Goal: Transaction & Acquisition: Purchase product/service

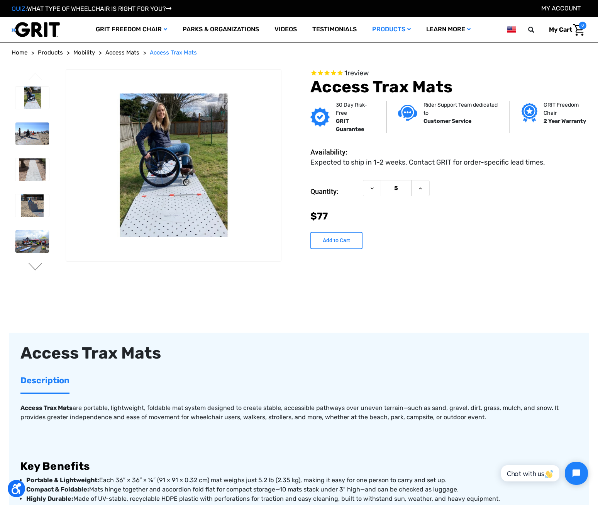
click at [328, 241] on input "Add to Cart" at bounding box center [337, 240] width 52 height 17
type input "Add to Cart"
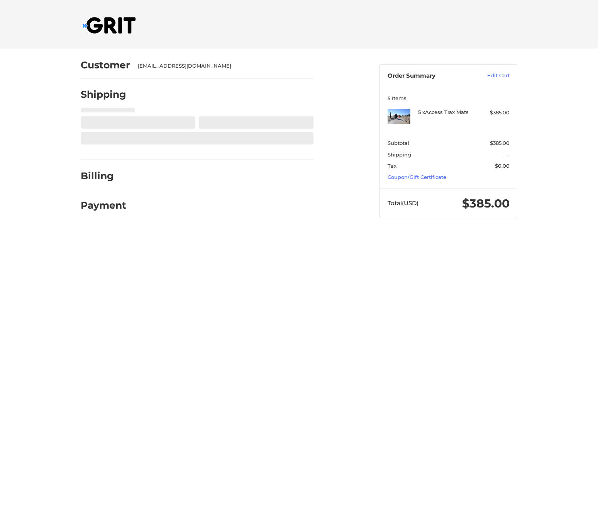
select select "US"
select select "VT"
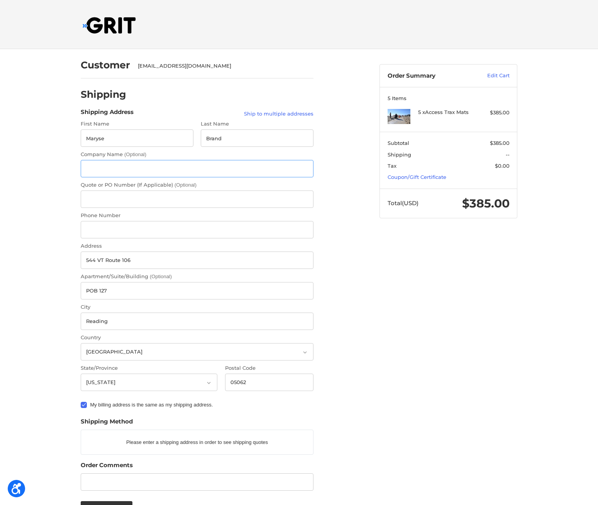
click at [122, 166] on input "Company Name (Optional)" at bounding box center [197, 168] width 233 height 17
type input "Hall Art Foundation"
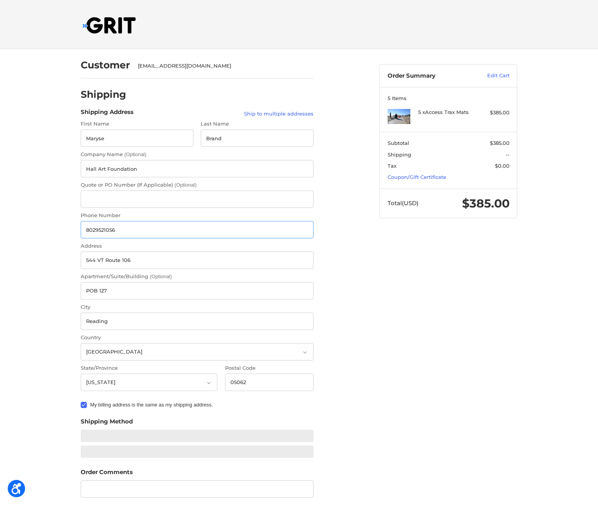
type input "8029521056"
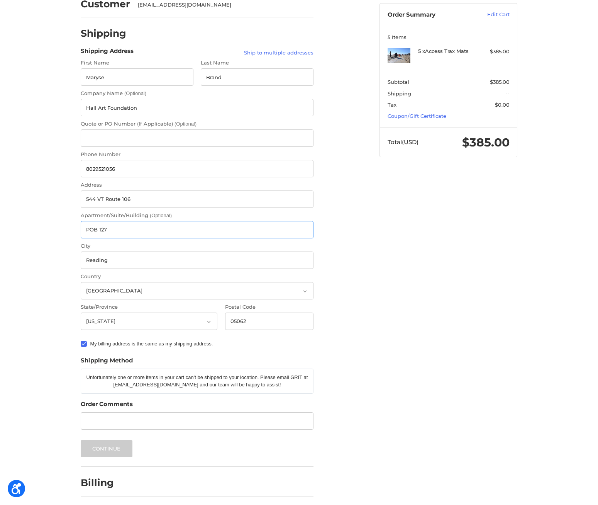
scroll to position [61, 0]
click at [382, 373] on div "Customer info@hallartfoundation.org Shipping Shipping Address Ship to multiple …" at bounding box center [300, 260] width 464 height 545
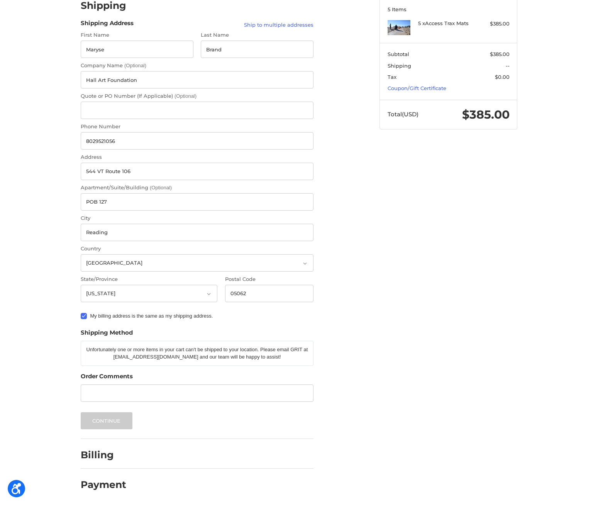
click at [385, 375] on div "Customer info@hallartfoundation.org Shipping Shipping Address Ship to multiple …" at bounding box center [300, 232] width 464 height 545
drag, startPoint x: 173, startPoint y: 419, endPoint x: 173, endPoint y: 414, distance: 5.4
click at [173, 419] on div "Continue" at bounding box center [197, 420] width 233 height 17
click at [85, 317] on label "My billing address is the same as my shipping address." at bounding box center [197, 316] width 233 height 6
click at [81, 312] on input "My billing address is the same as my shipping address." at bounding box center [81, 312] width 0 height 0
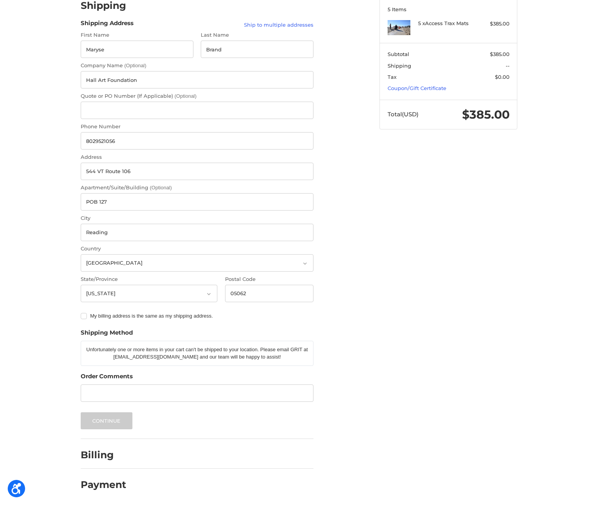
click at [82, 316] on label "My billing address is the same as my shipping address." at bounding box center [197, 316] width 233 height 6
click at [81, 312] on input "My billing address is the same as my shipping address." at bounding box center [81, 312] width 0 height 0
checkbox input "true"
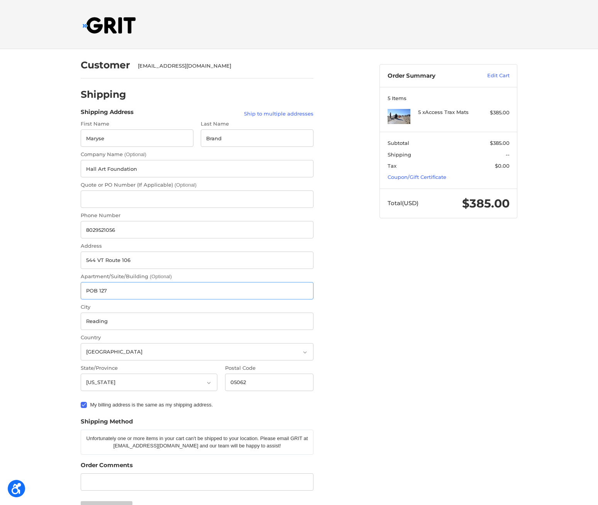
drag, startPoint x: 111, startPoint y: 292, endPoint x: 10, endPoint y: 265, distance: 104.3
click at [81, 288] on input "POB 127" at bounding box center [197, 290] width 233 height 17
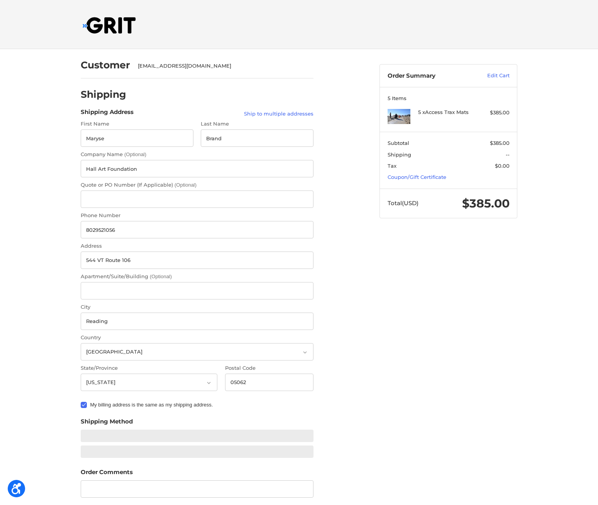
click at [400, 334] on div "Customer info@hallartfoundation.org Shipping Shipping Address Ship to multiple …" at bounding box center [300, 325] width 464 height 552
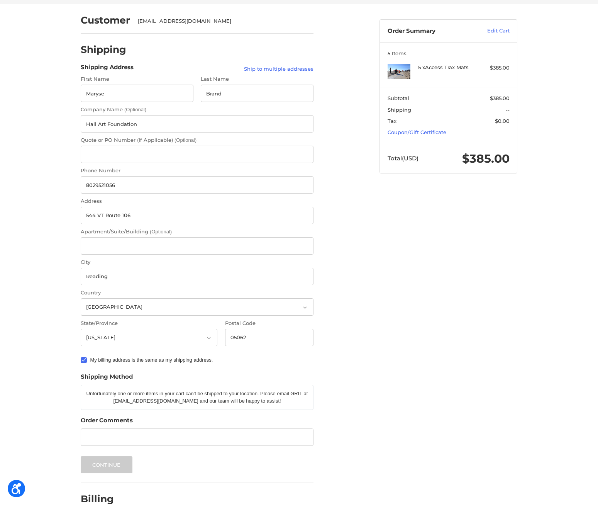
scroll to position [90, 0]
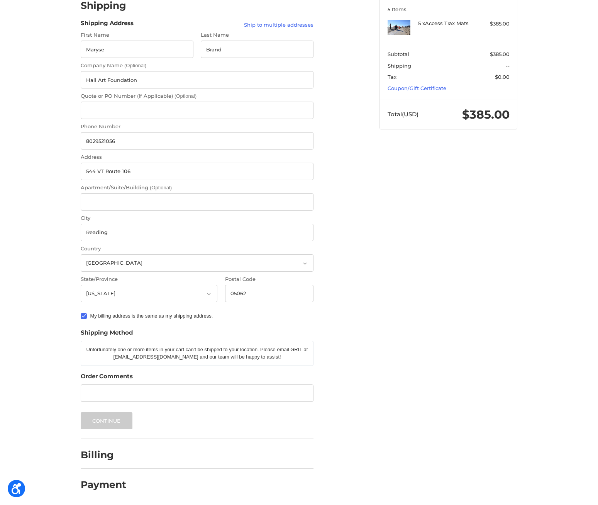
click at [85, 315] on label "My billing address is the same as my shipping address." at bounding box center [197, 316] width 233 height 6
click at [81, 312] on input "My billing address is the same as my shipping address." at bounding box center [81, 312] width 0 height 0
click at [85, 315] on label "My billing address is the same as my shipping address." at bounding box center [197, 316] width 233 height 6
click at [81, 312] on input "My billing address is the same as my shipping address." at bounding box center [81, 312] width 0 height 0
checkbox input "true"
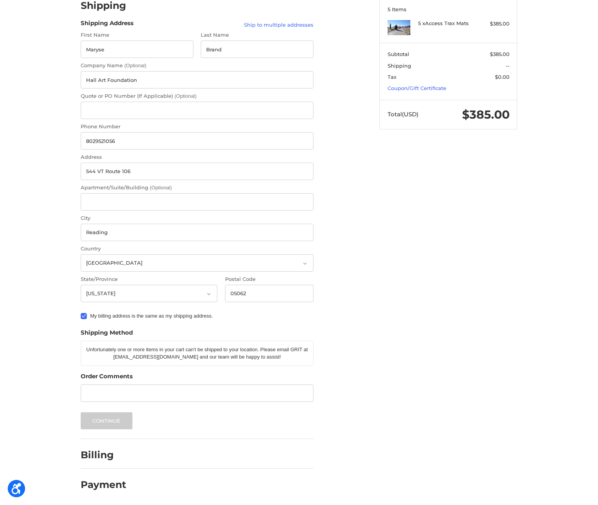
drag, startPoint x: 359, startPoint y: 328, endPoint x: 350, endPoint y: 333, distance: 10.5
click at [358, 329] on div "Customer info@hallartfoundation.org Shipping Shipping Address Ship to multiple …" at bounding box center [224, 228] width 299 height 537
drag, startPoint x: 107, startPoint y: 488, endPoint x: 113, endPoint y: 469, distance: 20.8
click at [107, 488] on h2 "Payment" at bounding box center [104, 485] width 46 height 12
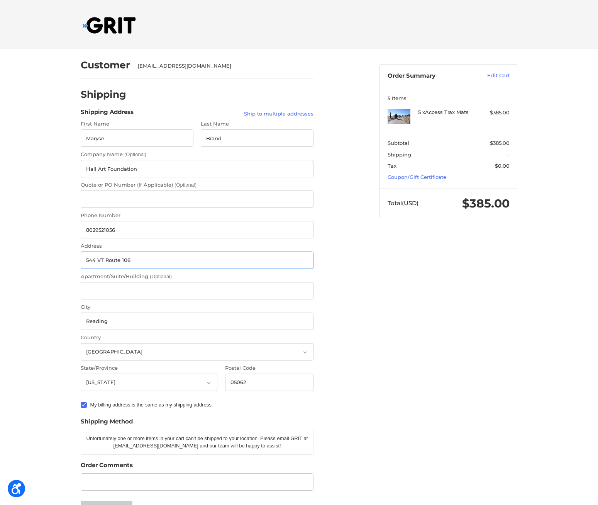
drag, startPoint x: 104, startPoint y: 259, endPoint x: 136, endPoint y: 279, distance: 37.8
click at [104, 260] on input "544 VT Route 106" at bounding box center [197, 259] width 233 height 17
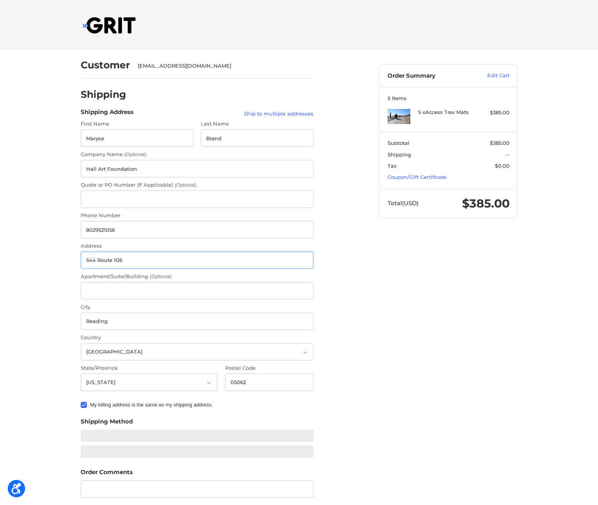
type input "544 Route 106"
type input "MARYSE"
type input "BRAND"
type input "+16462561124"
type input "544 ROUTE 106"
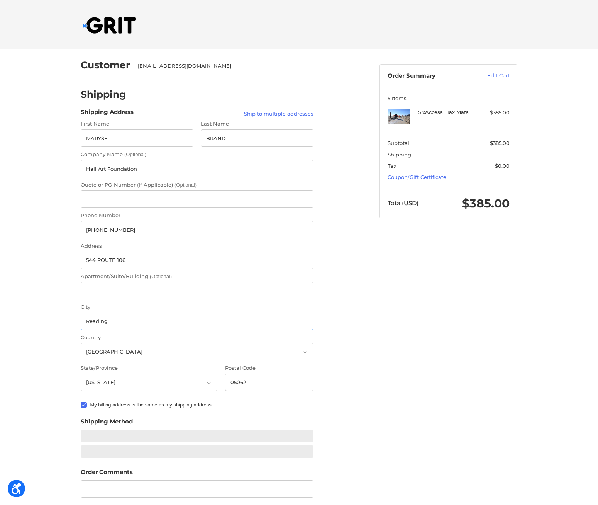
type input "READING"
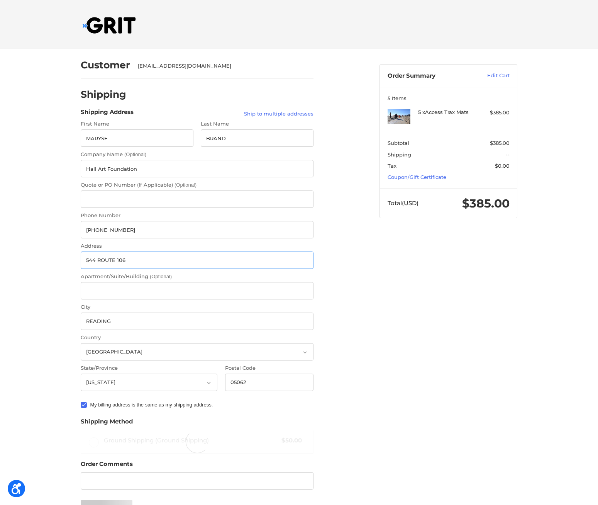
radio input "true"
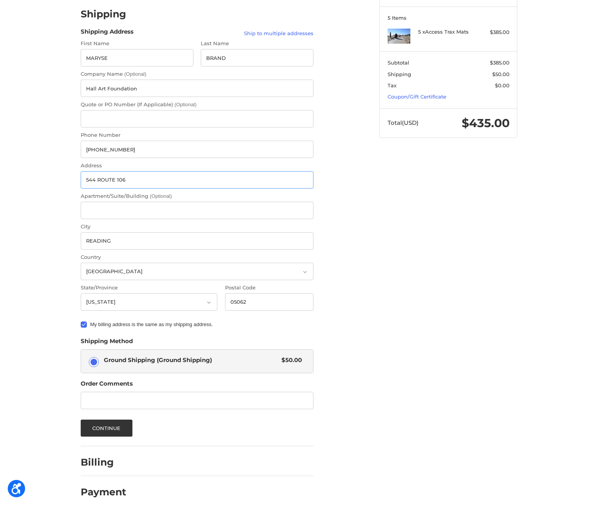
scroll to position [88, 0]
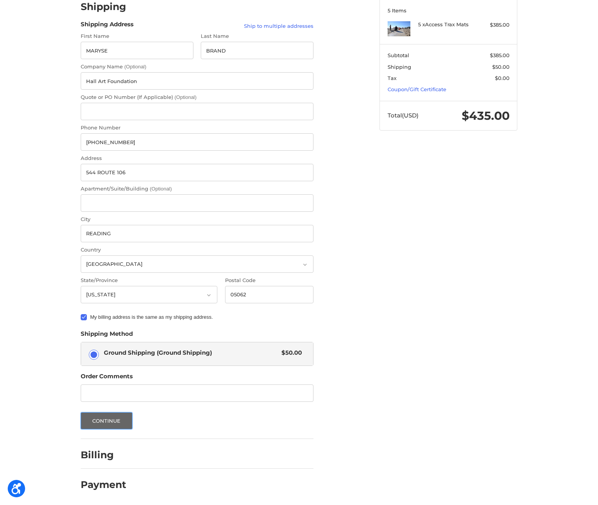
click at [102, 422] on button "Continue" at bounding box center [107, 420] width 52 height 17
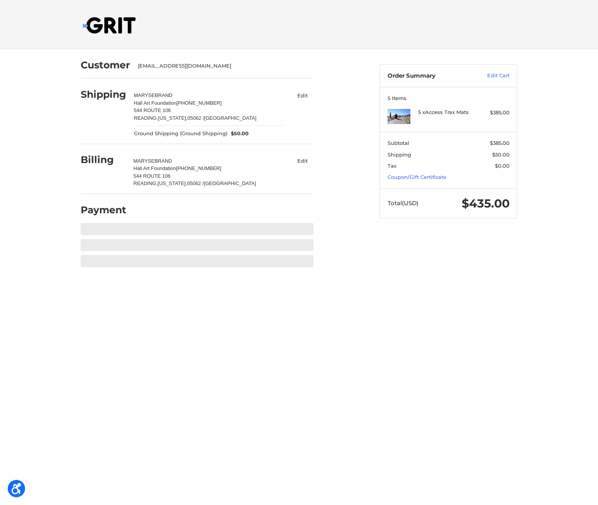
scroll to position [0, 0]
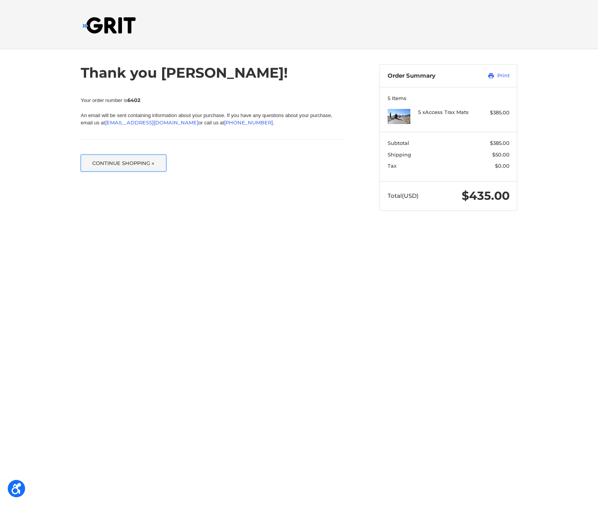
click at [117, 165] on button "Continue Shopping »" at bounding box center [124, 163] width 86 height 17
